Goal: Task Accomplishment & Management: Complete application form

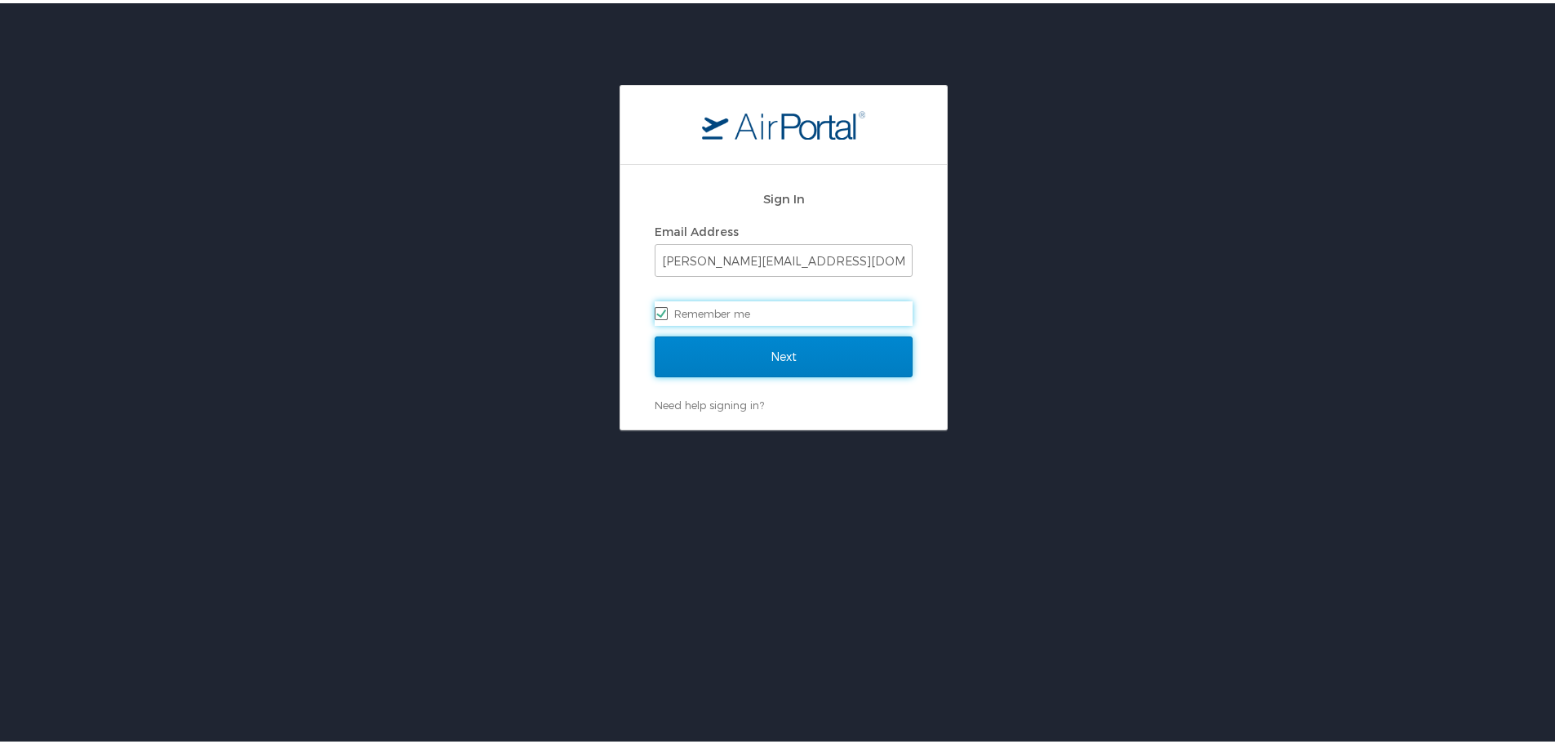
click at [774, 355] on input "Next" at bounding box center [784, 353] width 258 height 41
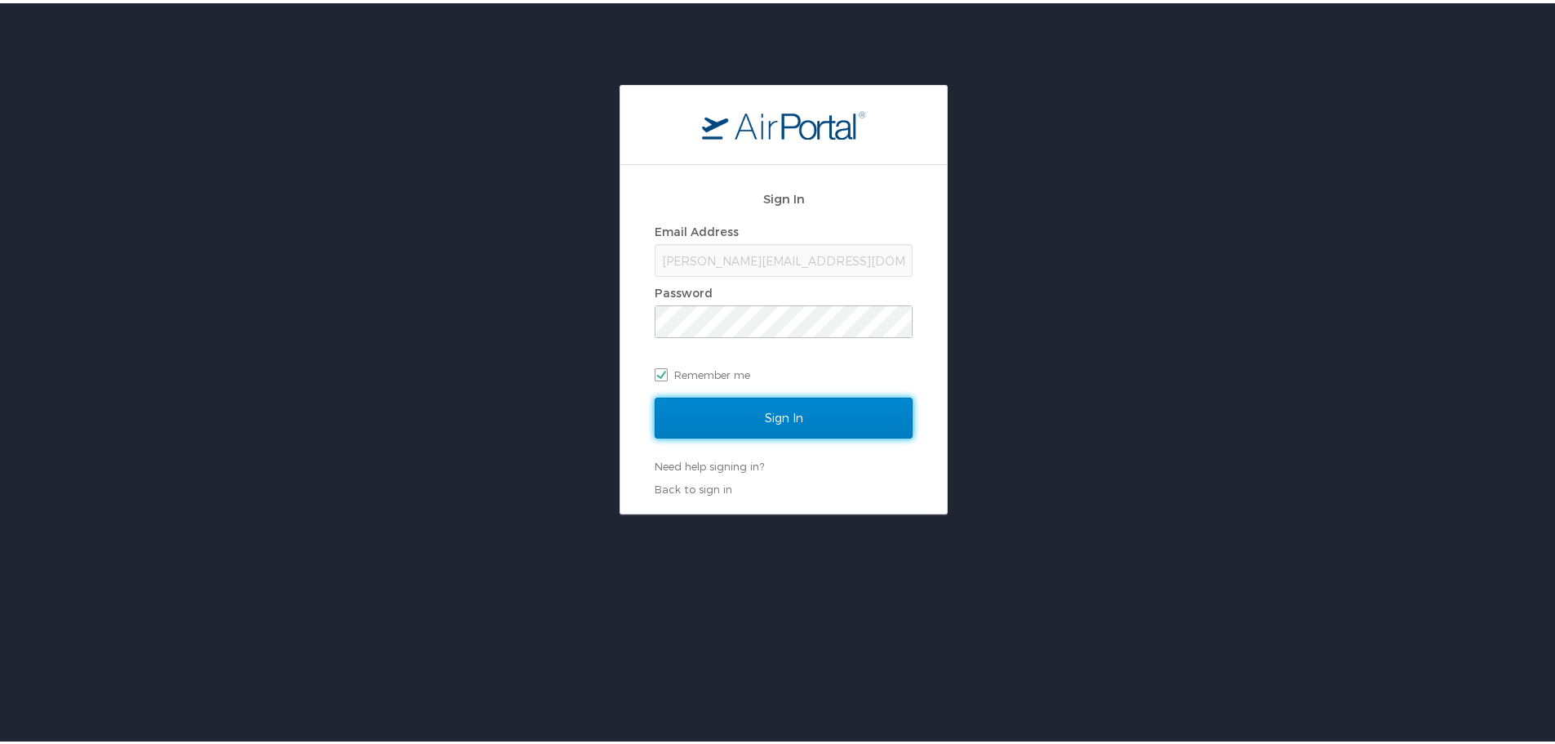
click at [740, 429] on input "Sign In" at bounding box center [784, 414] width 258 height 41
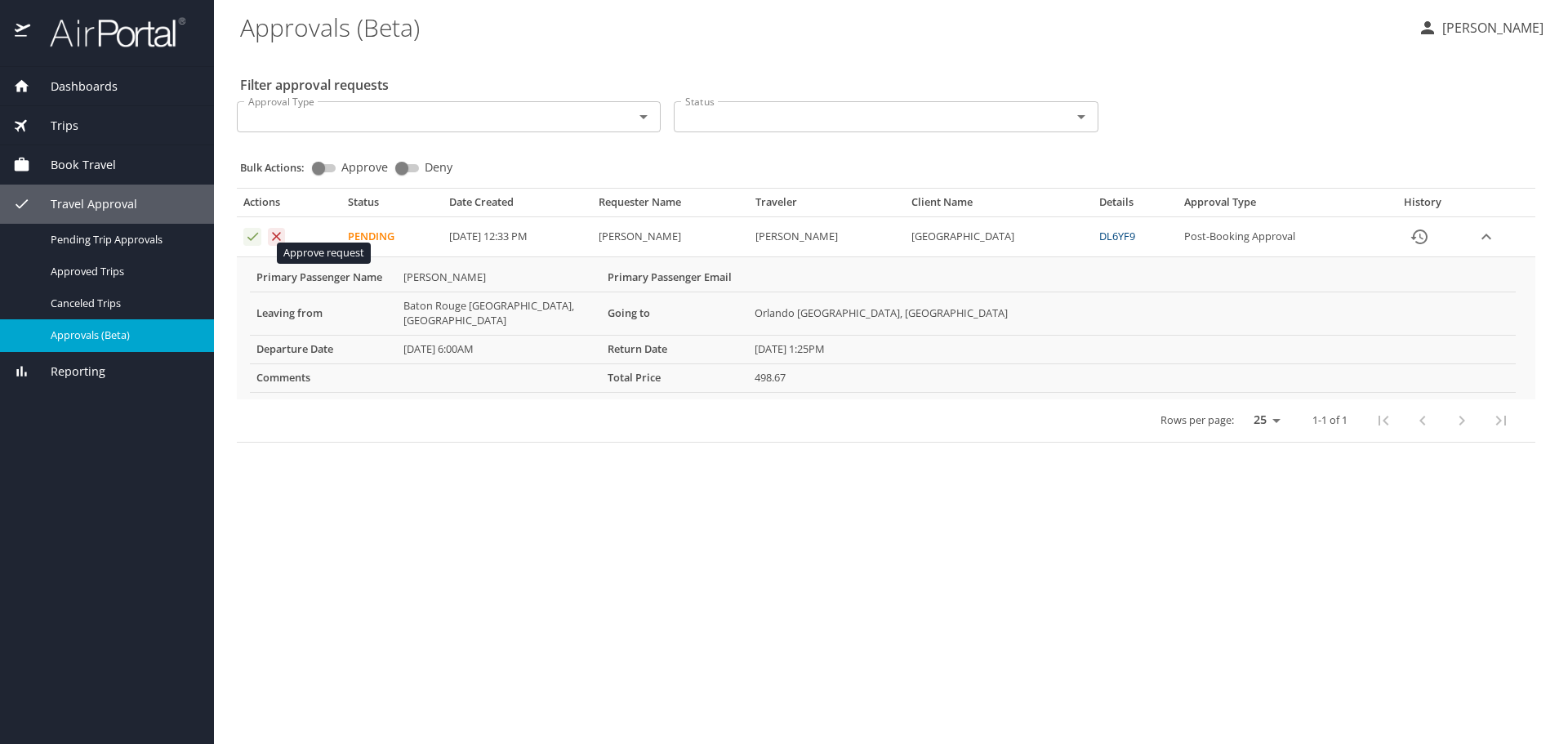
click at [253, 244] on icon "Approval table" at bounding box center [253, 237] width 16 height 16
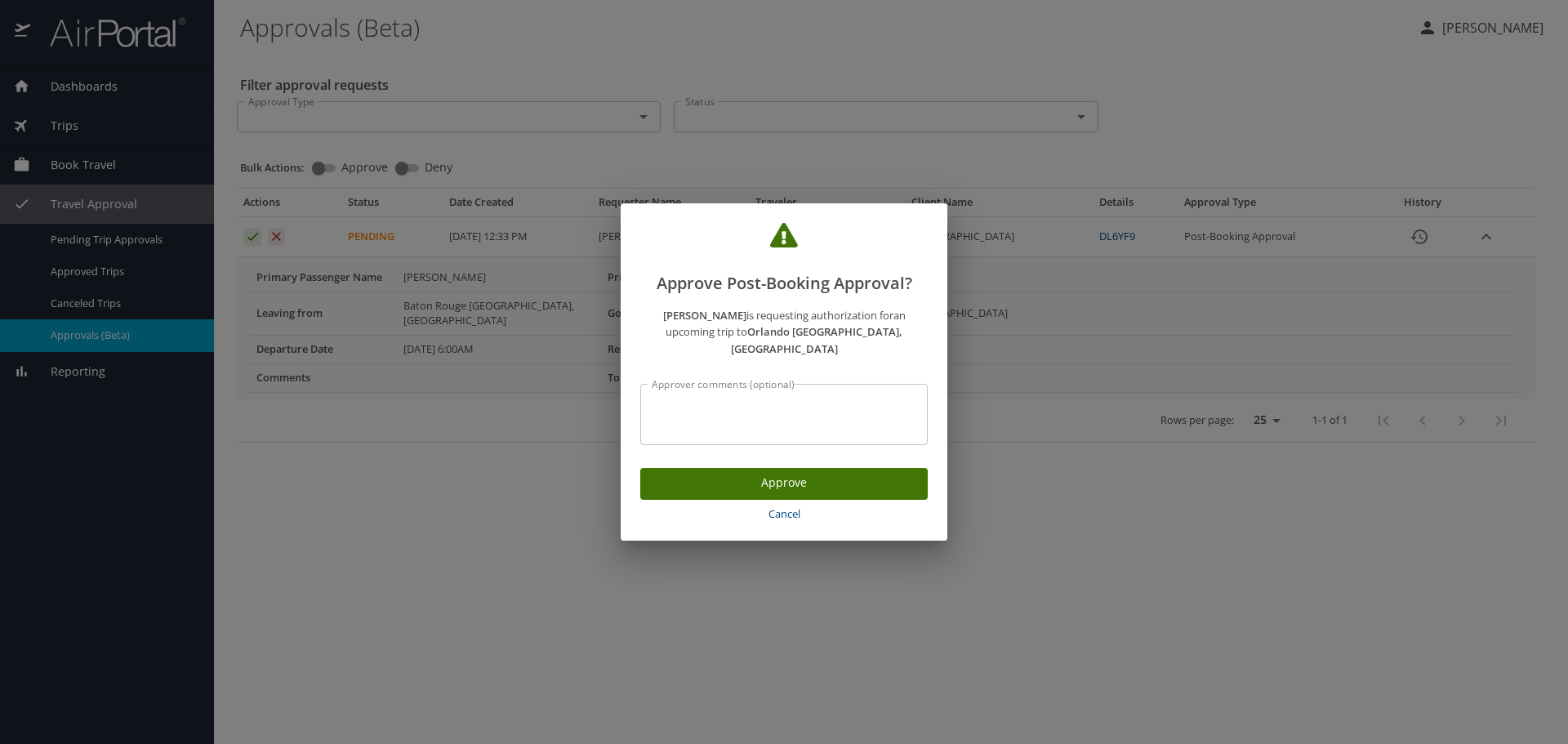
click at [753, 493] on span "Approve" at bounding box center [783, 483] width 261 height 20
